Goal: Download file/media

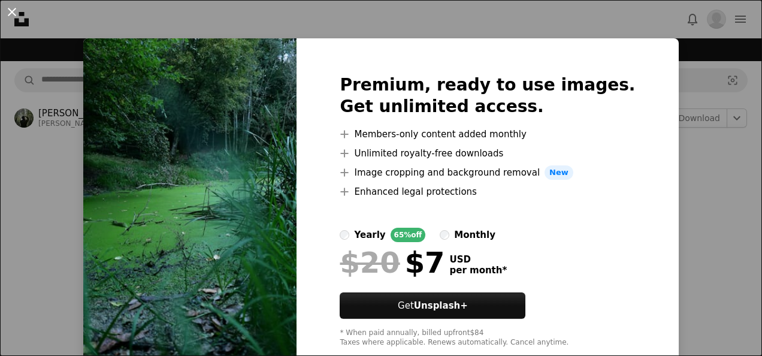
click at [10, 6] on button "An X shape" at bounding box center [12, 12] width 14 height 14
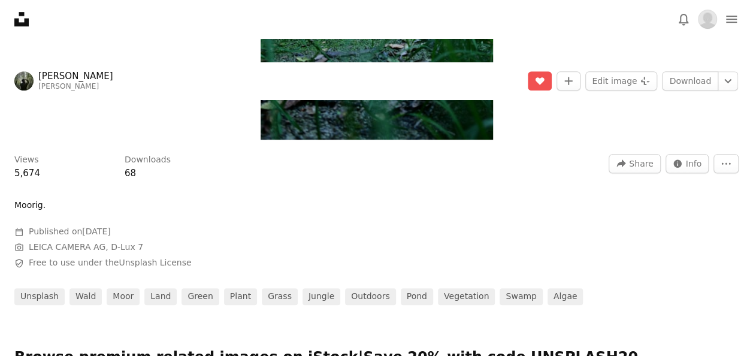
scroll to position [350, 0]
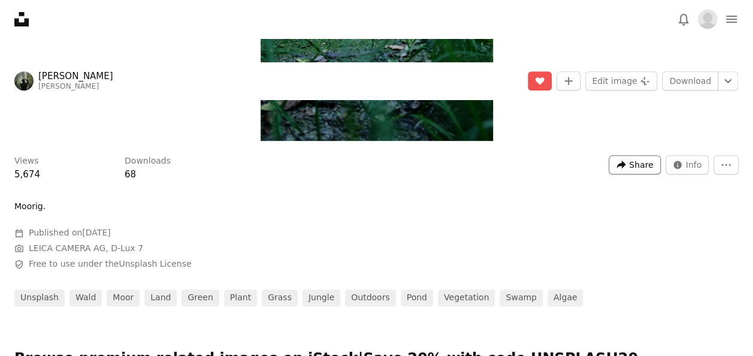
click at [645, 165] on span "Share" at bounding box center [641, 165] width 24 height 18
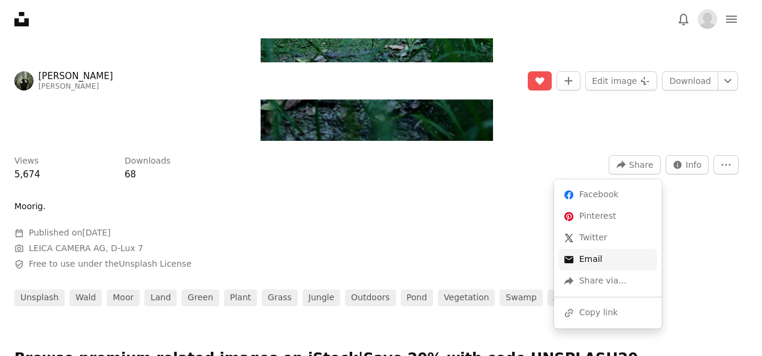
click at [602, 249] on link "An envelope Email" at bounding box center [608, 260] width 98 height 22
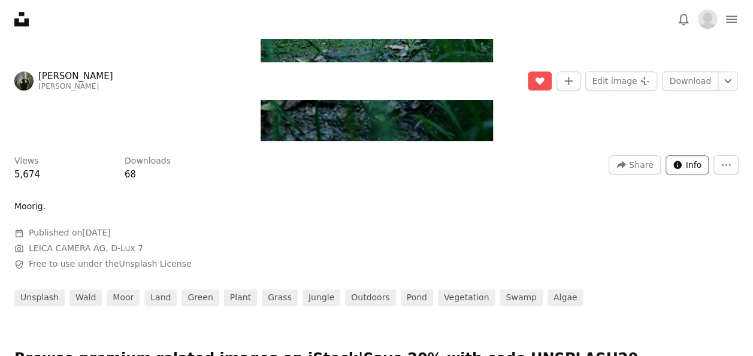
click at [685, 164] on button "Info icon Info" at bounding box center [688, 164] width 44 height 19
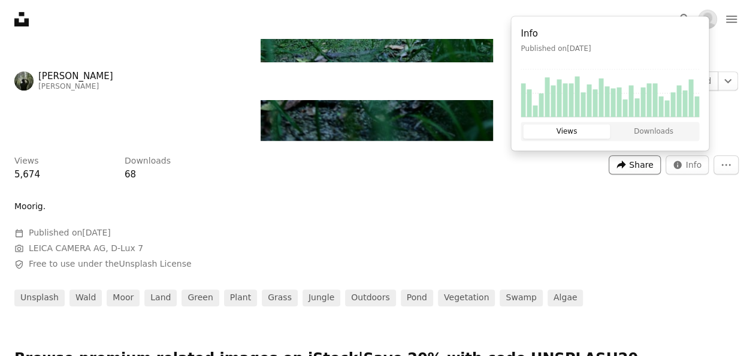
click at [643, 162] on span "Share" at bounding box center [641, 165] width 24 height 18
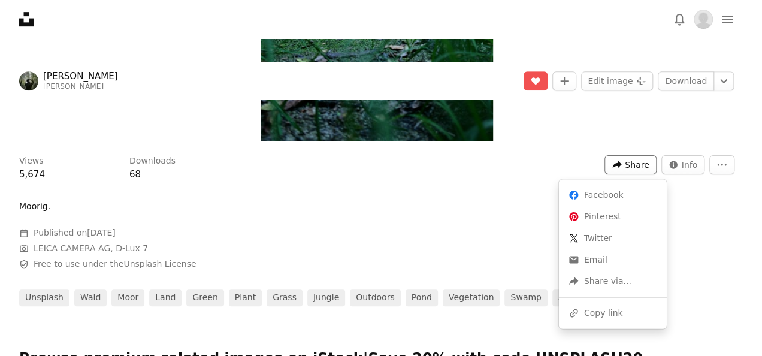
scroll to position [0, 0]
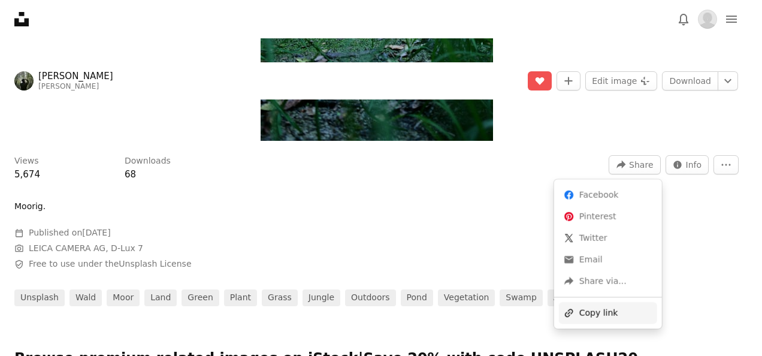
click at [592, 318] on div "A URL sharing icon (chains) Copy link" at bounding box center [608, 313] width 98 height 22
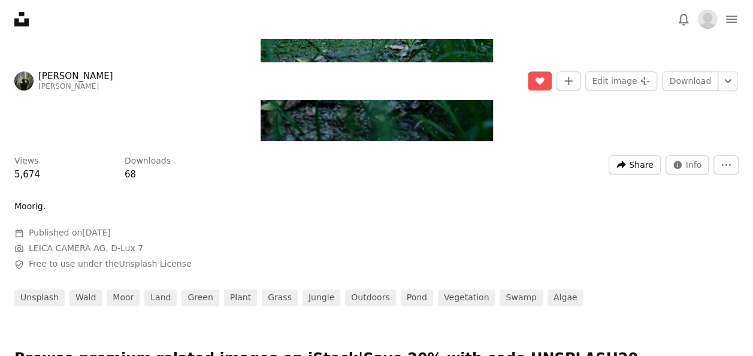
scroll to position [193, 0]
click at [732, 81] on icon "Chevron down" at bounding box center [728, 81] width 19 height 14
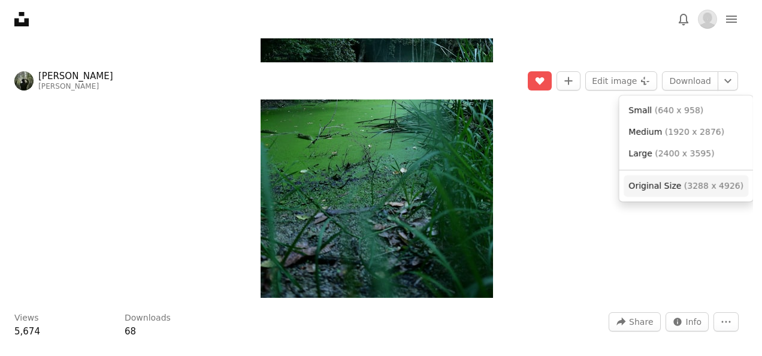
click at [671, 190] on span "Original Size" at bounding box center [655, 185] width 53 height 10
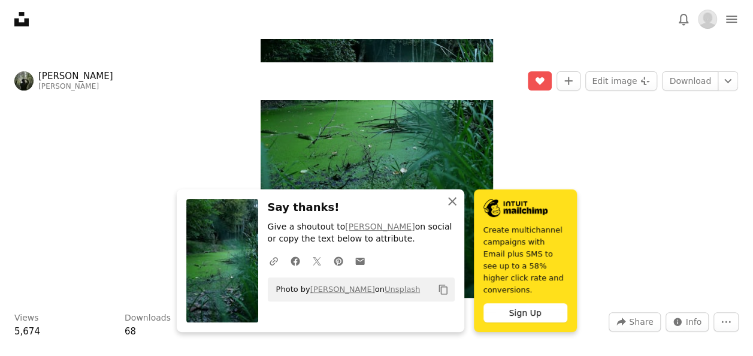
click at [452, 213] on button "An X shape Close" at bounding box center [453, 201] width 24 height 24
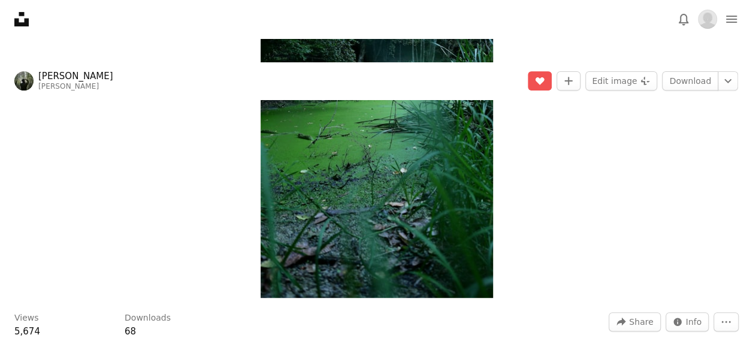
click at [426, 207] on img "Zoom in on this image" at bounding box center [377, 124] width 233 height 348
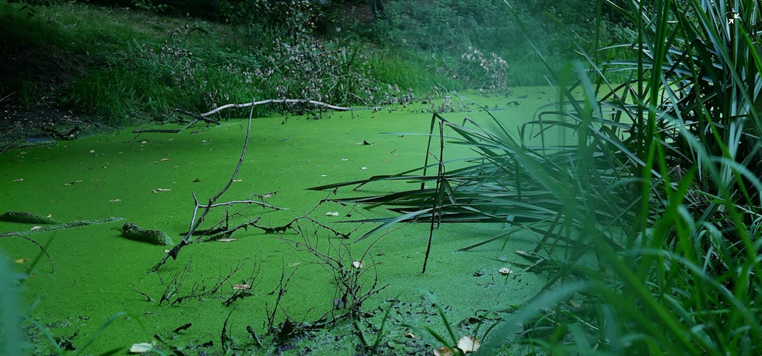
scroll to position [376, 0]
